Goal: Task Accomplishment & Management: Manage account settings

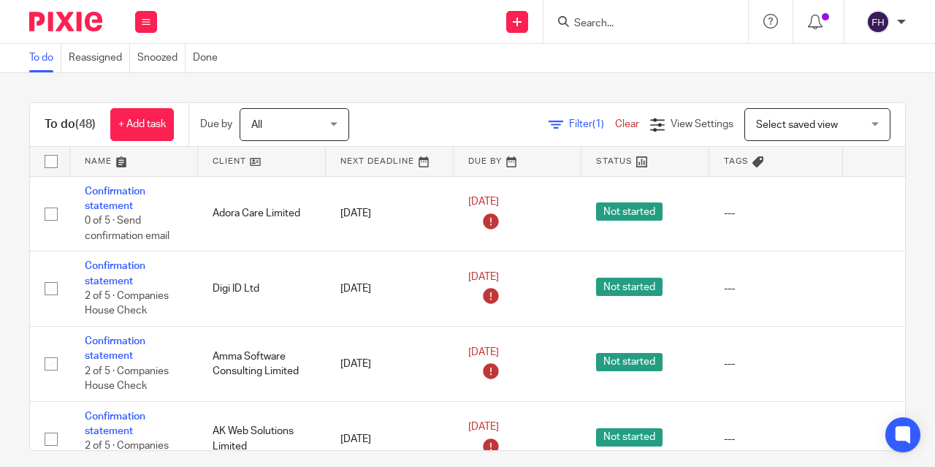
click at [315, 28] on div "Send new email Create task Add client Get Support Contact Support Help Document…" at bounding box center [553, 21] width 763 height 43
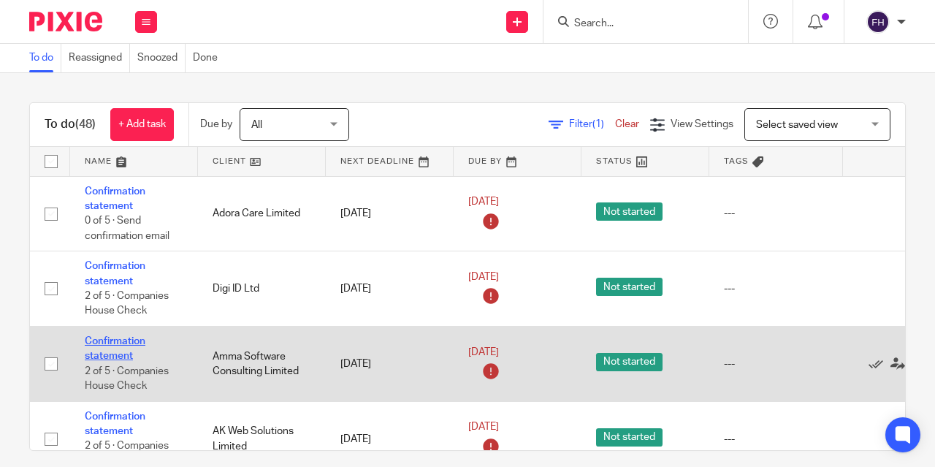
click at [125, 339] on link "Confirmation statement" at bounding box center [115, 348] width 61 height 25
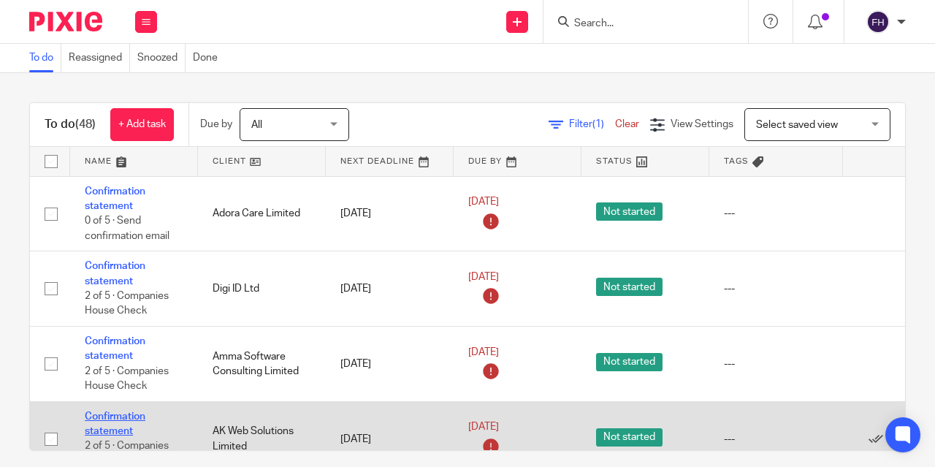
click at [112, 415] on link "Confirmation statement" at bounding box center [115, 423] width 61 height 25
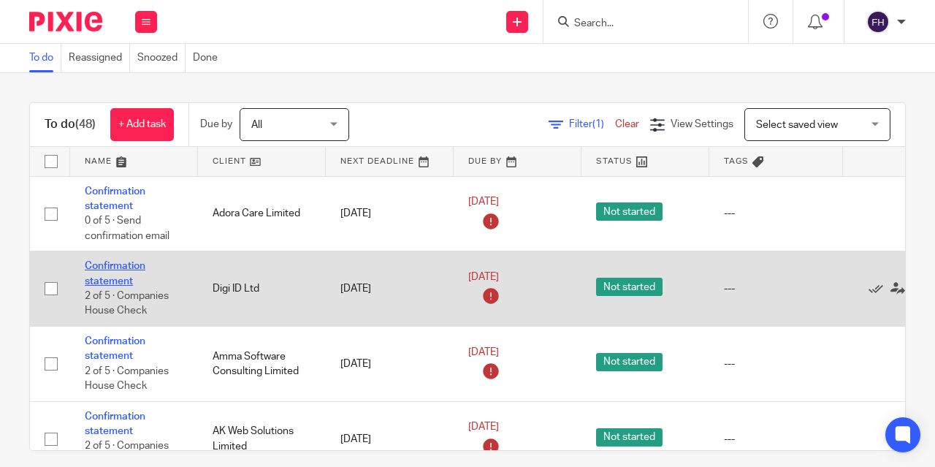
click at [114, 266] on link "Confirmation statement" at bounding box center [115, 273] width 61 height 25
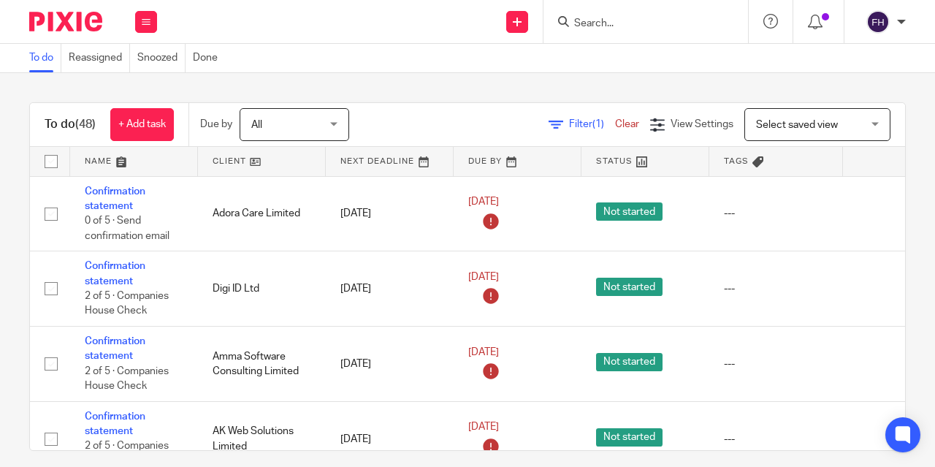
click at [275, 31] on div "Send new email Create task Add client Get Support Contact Support Help Document…" at bounding box center [553, 21] width 763 height 43
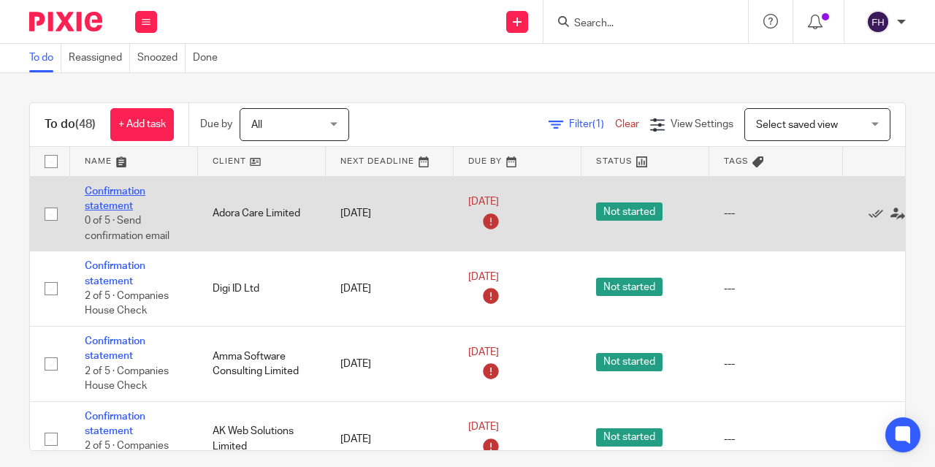
click at [131, 189] on link "Confirmation statement" at bounding box center [115, 198] width 61 height 25
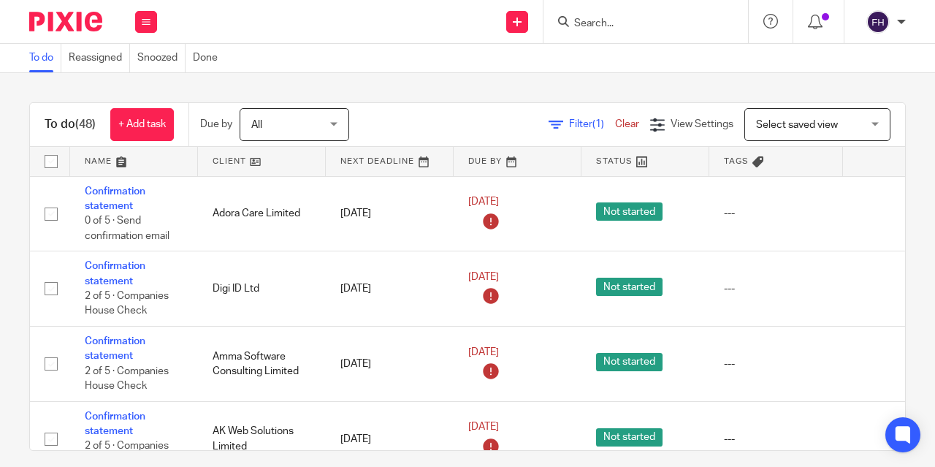
click at [579, 18] on input "Search" at bounding box center [637, 24] width 131 height 13
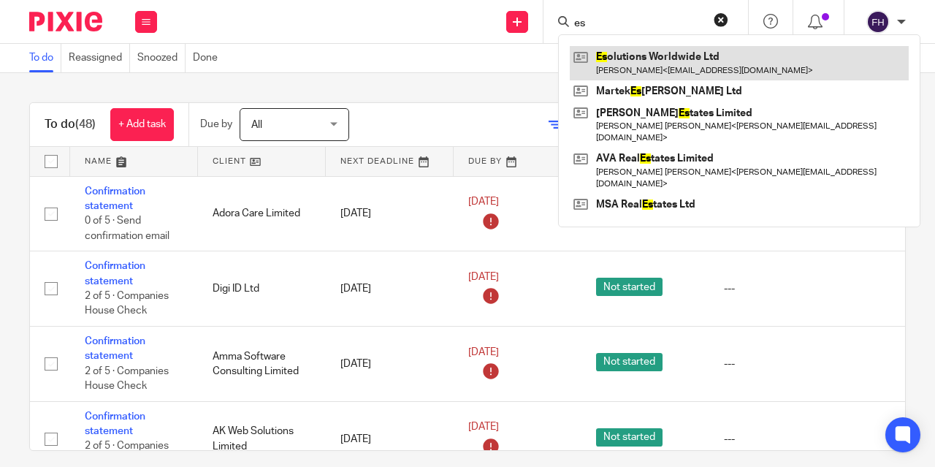
click at [621, 61] on link at bounding box center [739, 63] width 339 height 34
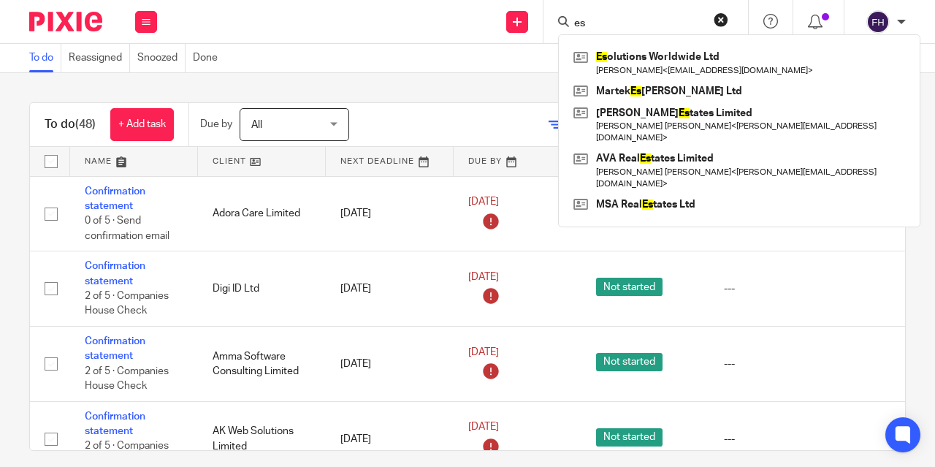
click at [610, 25] on input "es" at bounding box center [637, 24] width 131 height 13
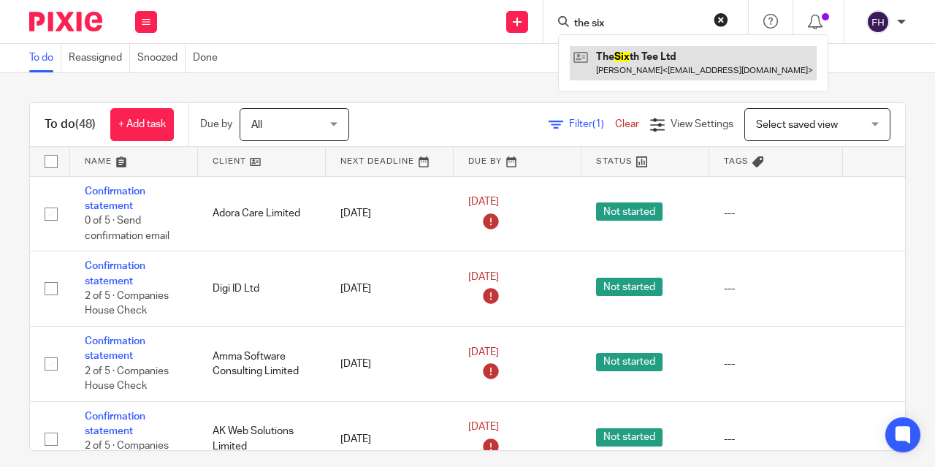
type input "the six"
click at [634, 56] on link at bounding box center [693, 63] width 247 height 34
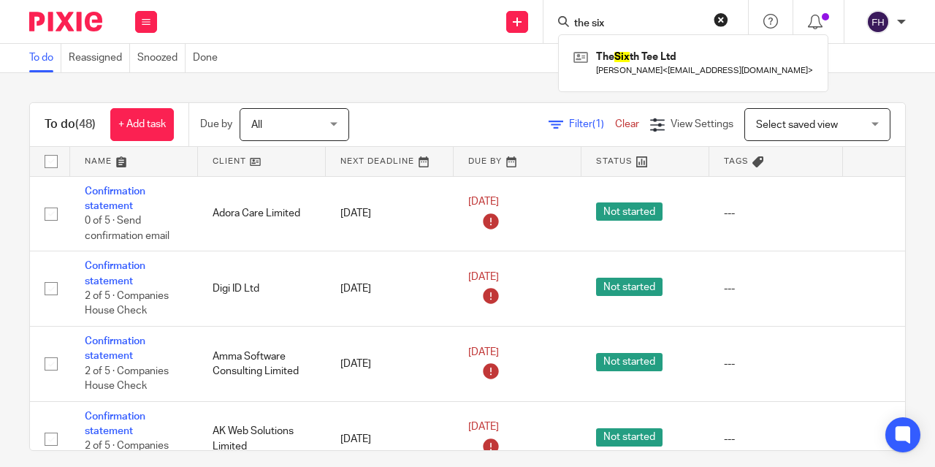
click at [401, 21] on div "Send new email Create task Add client the six The Six th Tee Ltd Andrew Morsy <…" at bounding box center [553, 21] width 763 height 43
click at [401, 21] on div "Send new email Create task Add client Get Support Contact Support Help Document…" at bounding box center [553, 21] width 763 height 43
click at [277, 28] on div "Send new email Create task Add client Get Support Contact Support Help Document…" at bounding box center [553, 21] width 763 height 43
click at [340, 41] on div "Send new email Create task Add client Get Support Contact Support Help Document…" at bounding box center [553, 21] width 763 height 43
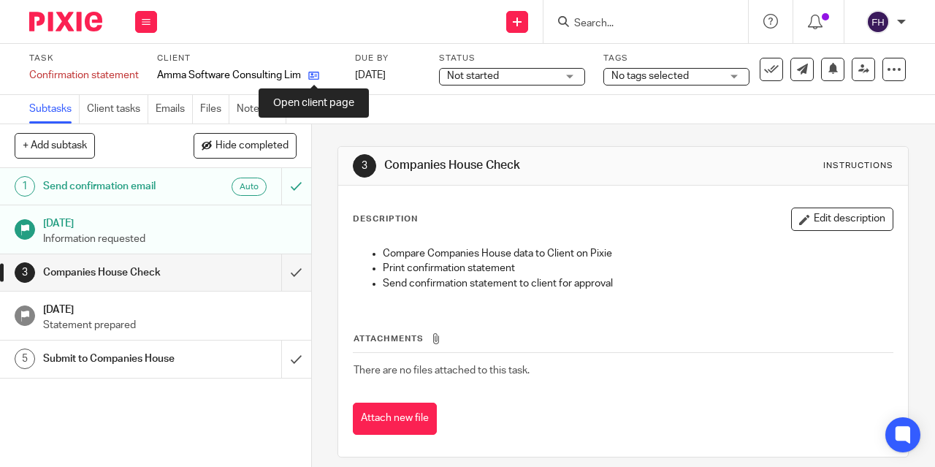
click at [312, 78] on icon at bounding box center [313, 75] width 11 height 11
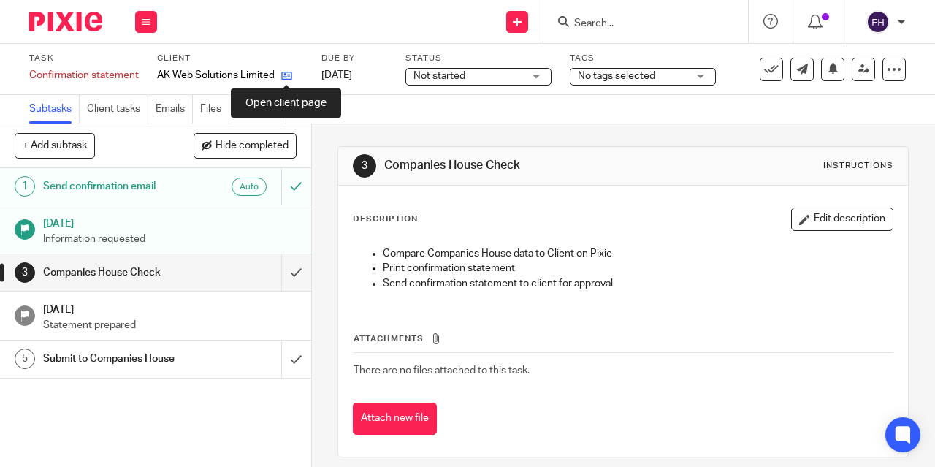
click at [288, 74] on icon at bounding box center [286, 75] width 11 height 11
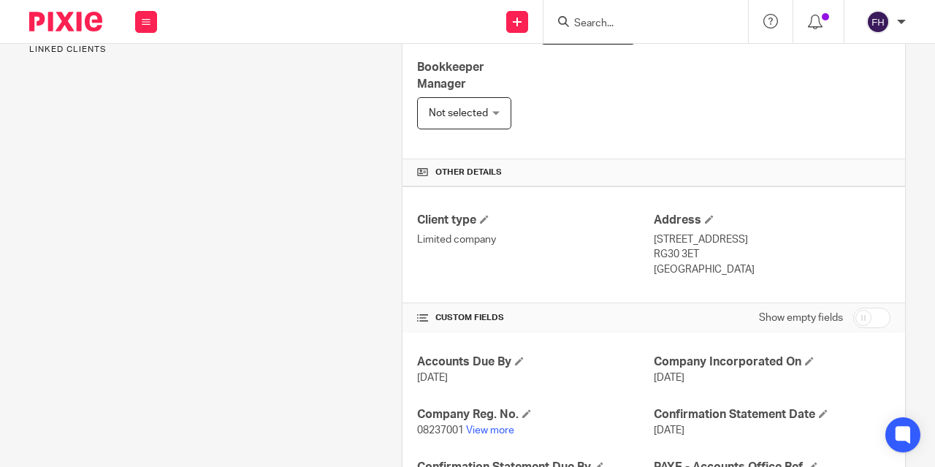
scroll to position [415, 0]
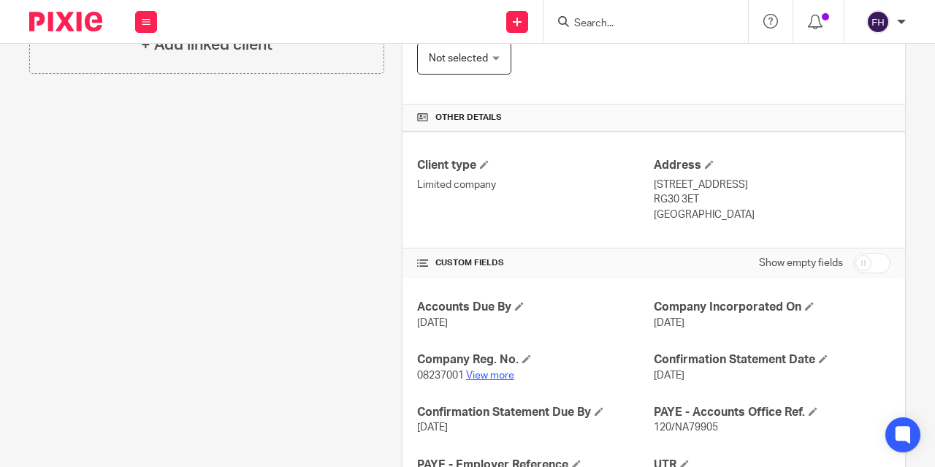
click at [492, 373] on link "View more" at bounding box center [490, 375] width 48 height 10
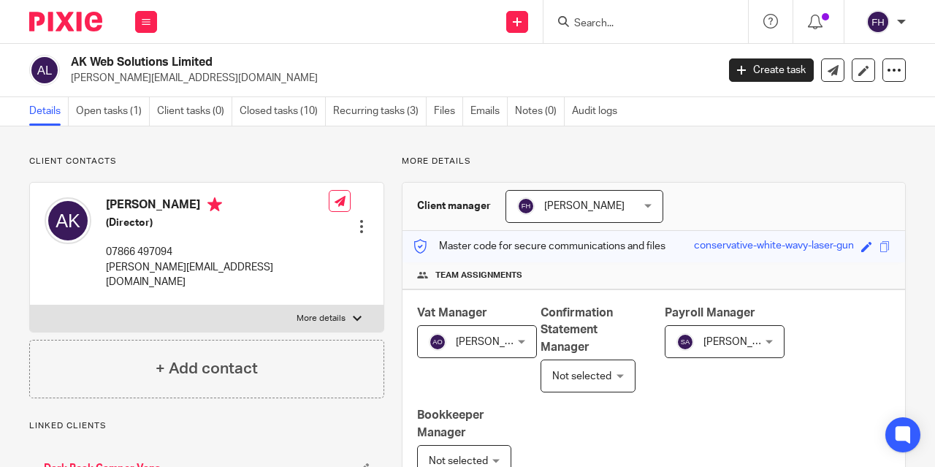
scroll to position [572, 0]
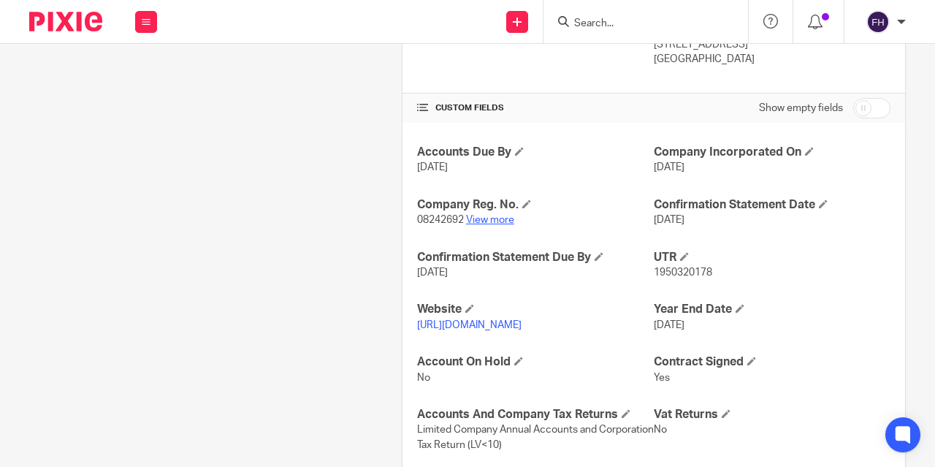
click at [482, 215] on link "View more" at bounding box center [490, 220] width 48 height 10
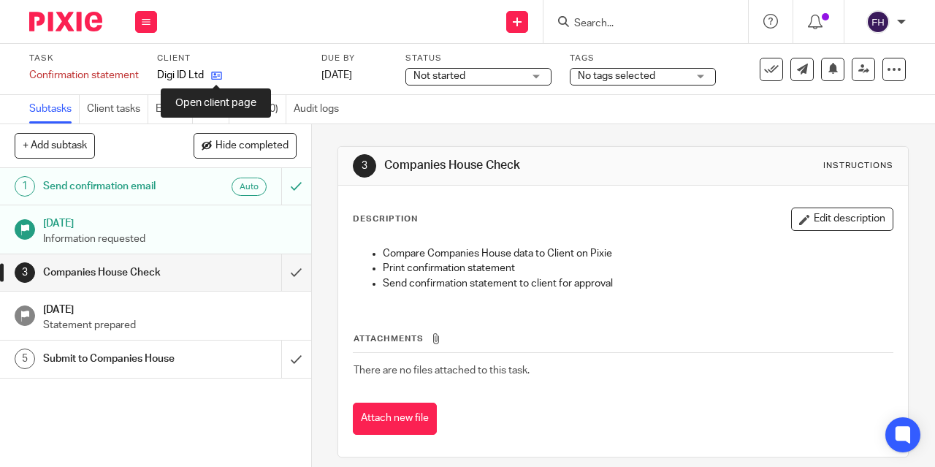
click at [213, 77] on icon at bounding box center [216, 75] width 11 height 11
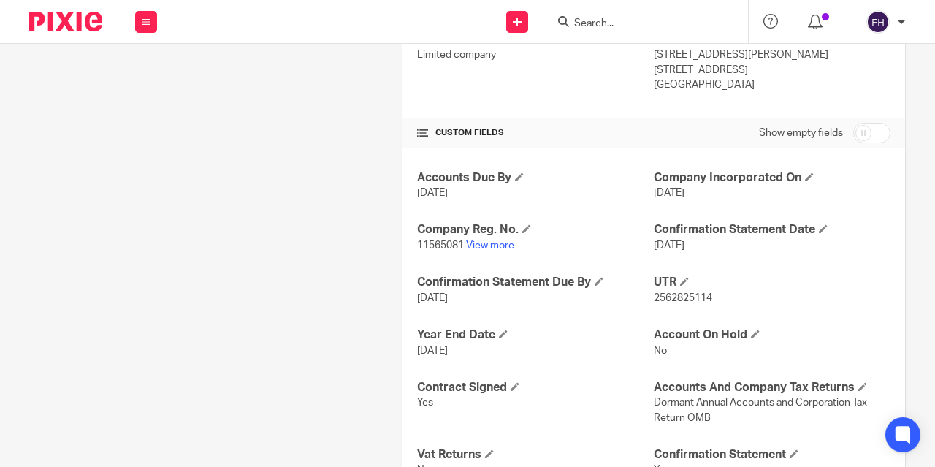
scroll to position [548, 0]
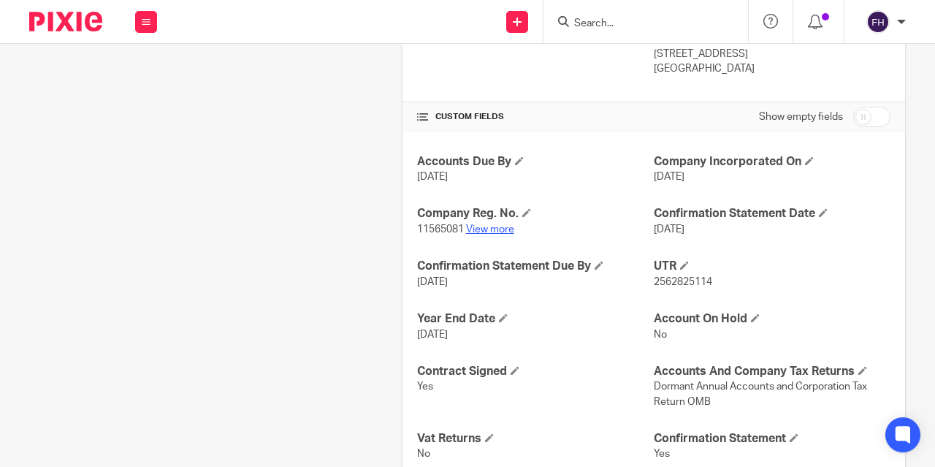
click at [469, 224] on link "View more" at bounding box center [490, 229] width 48 height 10
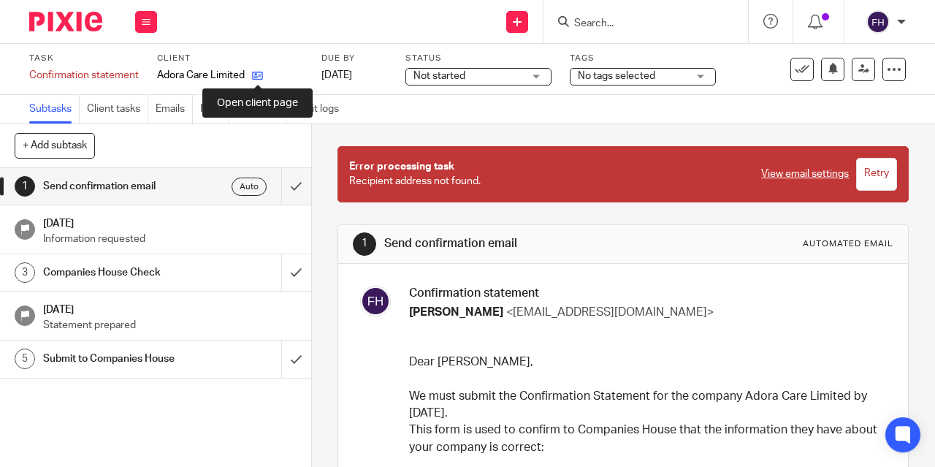
click at [260, 75] on icon at bounding box center [257, 75] width 11 height 11
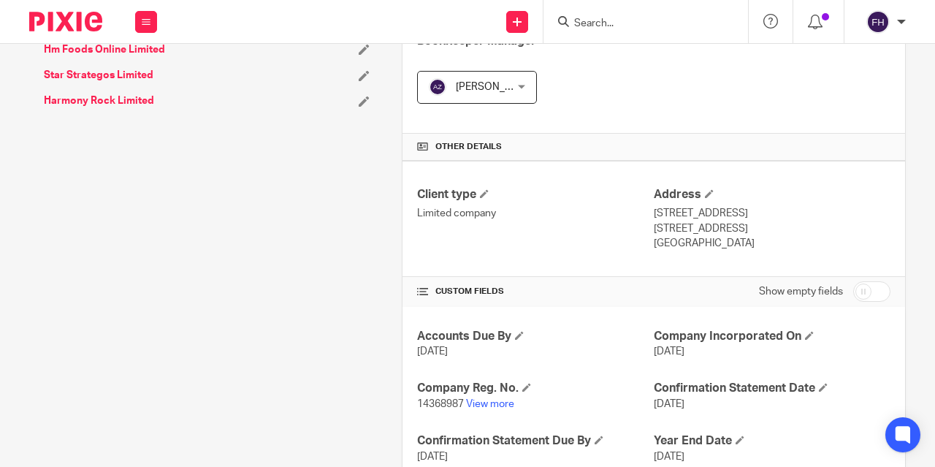
scroll to position [388, 0]
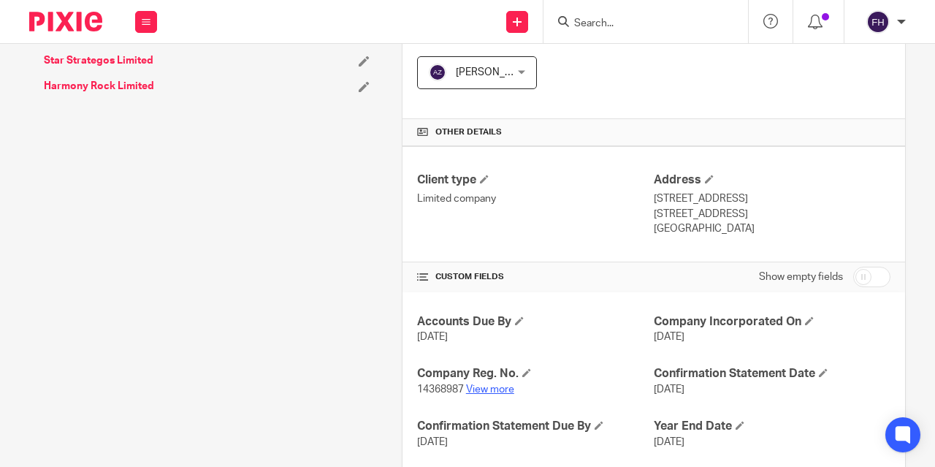
click at [486, 384] on link "View more" at bounding box center [490, 389] width 48 height 10
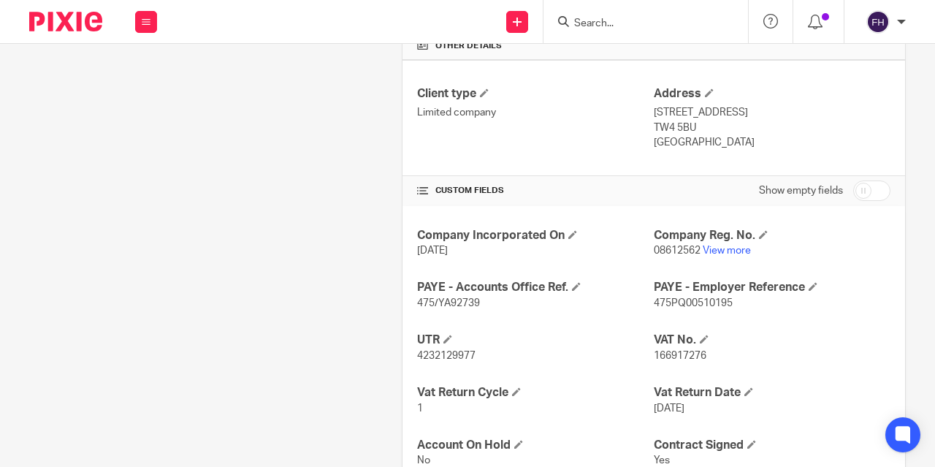
scroll to position [528, 0]
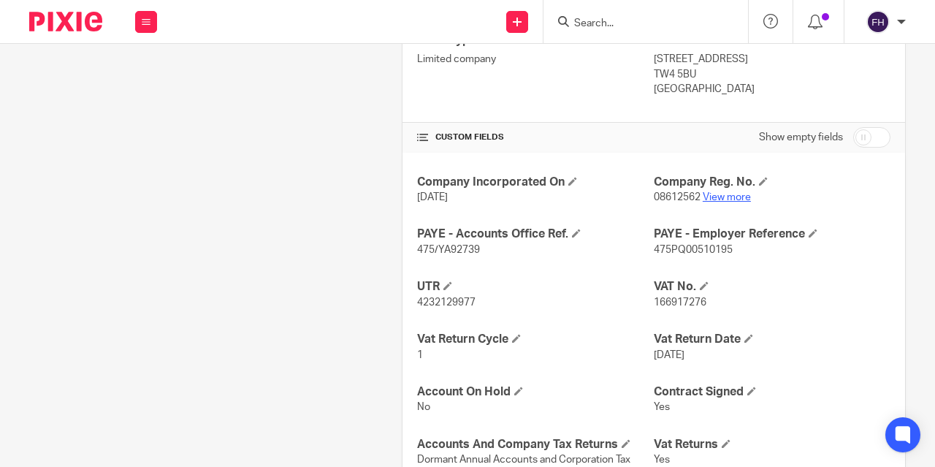
click at [720, 193] on link "View more" at bounding box center [726, 197] width 48 height 10
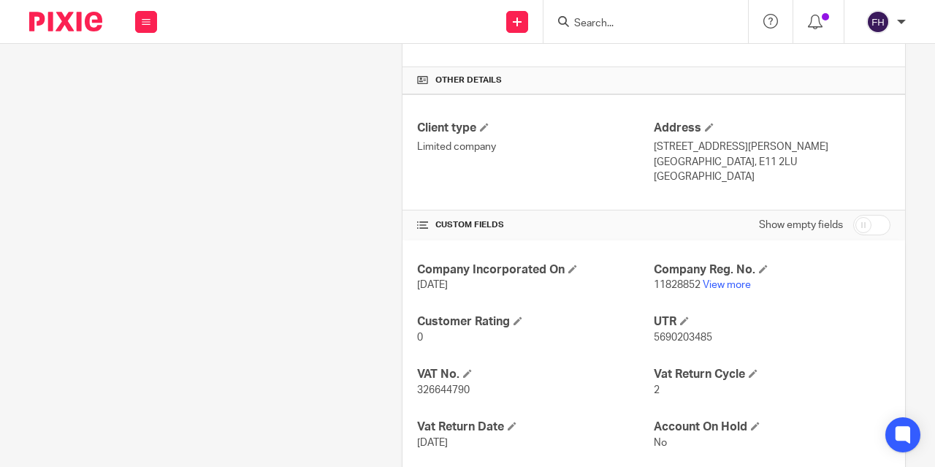
scroll to position [441, 0]
click at [728, 281] on link "View more" at bounding box center [726, 284] width 48 height 10
